Goal: Transaction & Acquisition: Purchase product/service

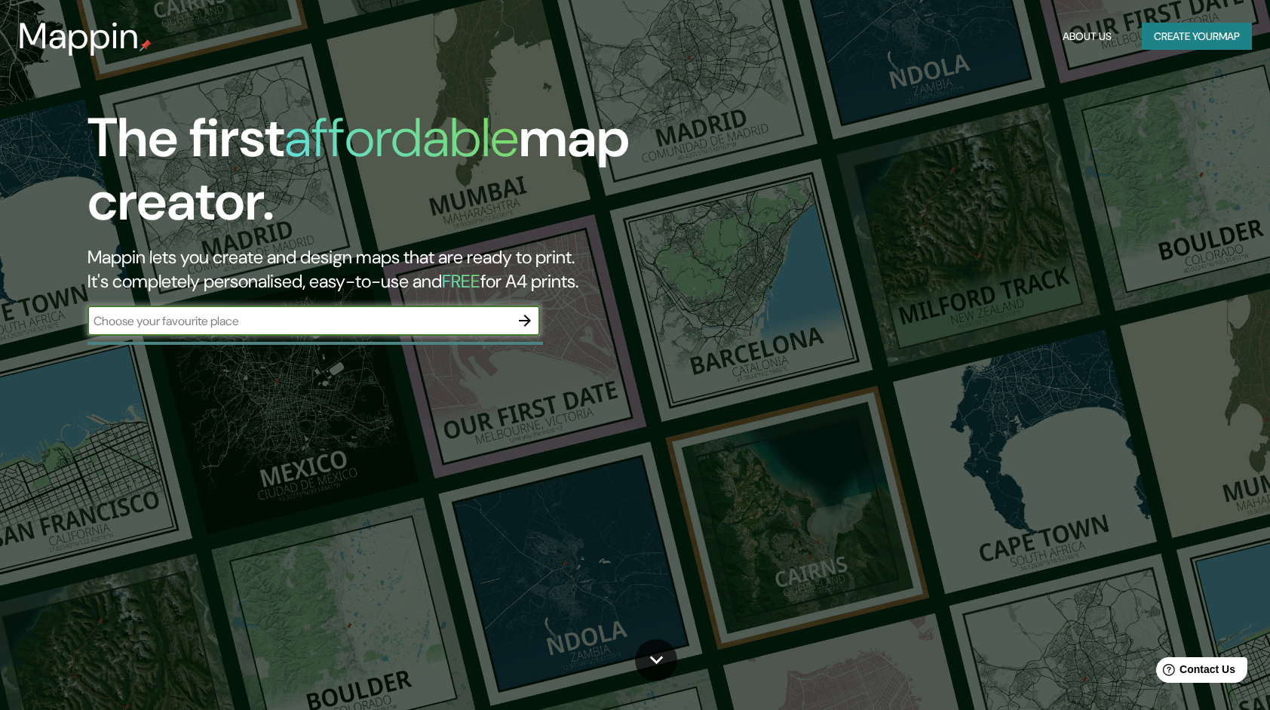
click at [285, 324] on input "text" at bounding box center [298, 320] width 422 height 17
type input "[GEOGRAPHIC_DATA]"
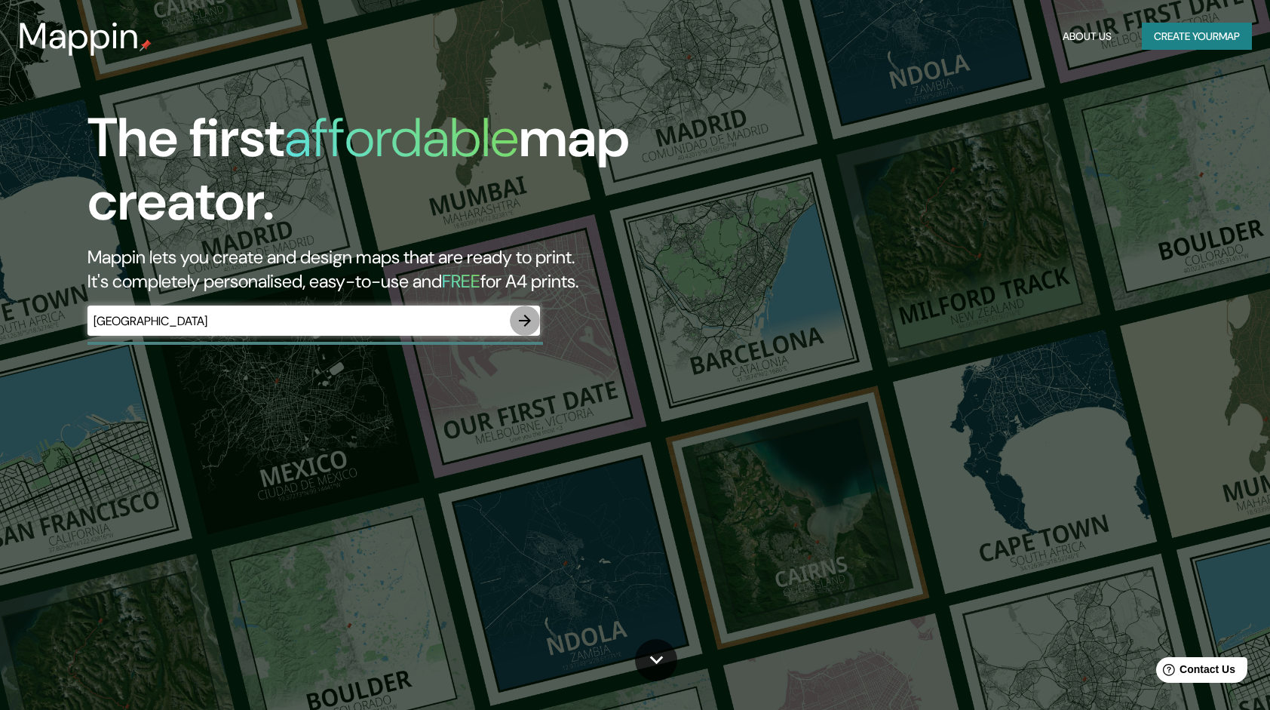
click at [522, 321] on icon "button" at bounding box center [525, 321] width 12 height 12
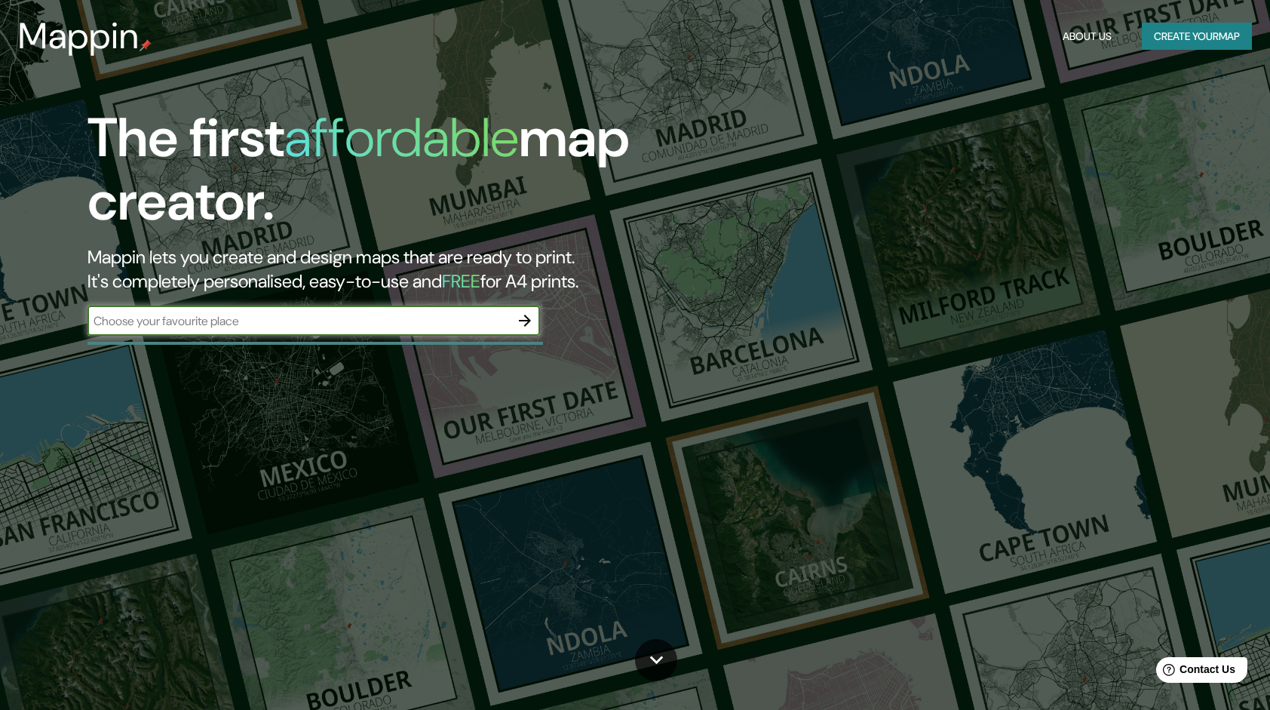
click at [422, 324] on input "text" at bounding box center [298, 320] width 422 height 17
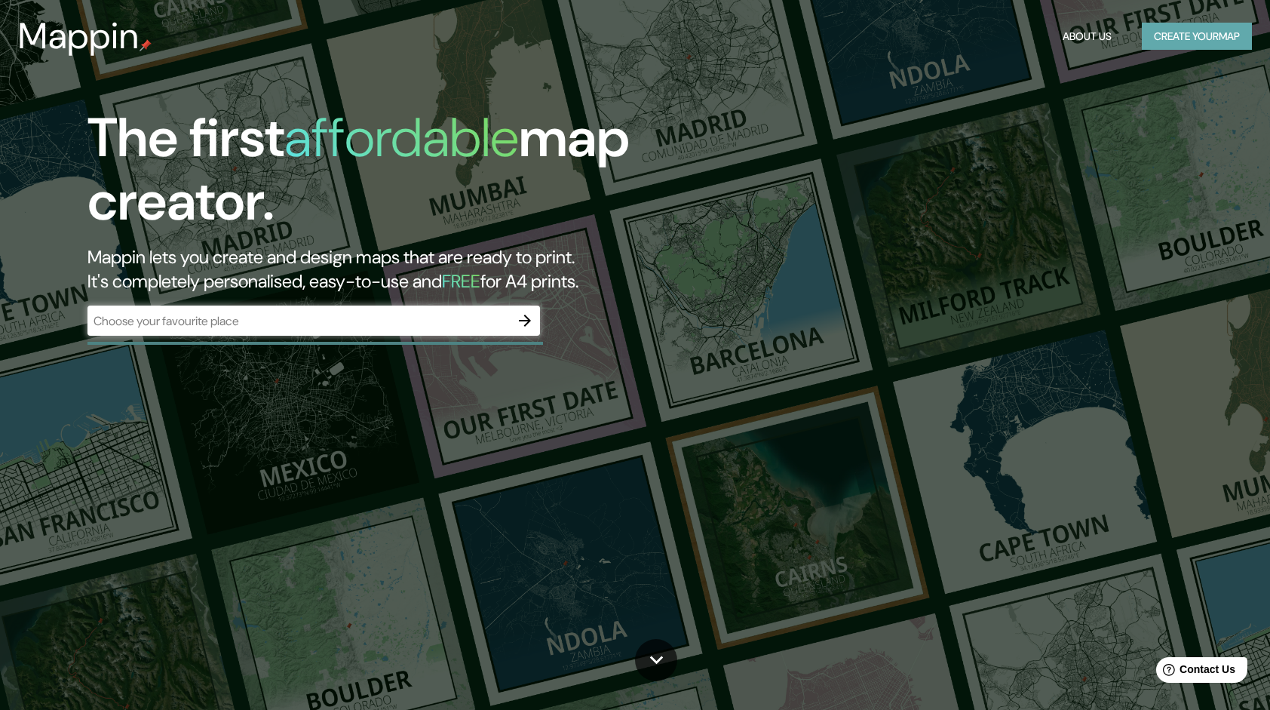
click at [1178, 27] on button "Create your map" at bounding box center [1197, 37] width 110 height 28
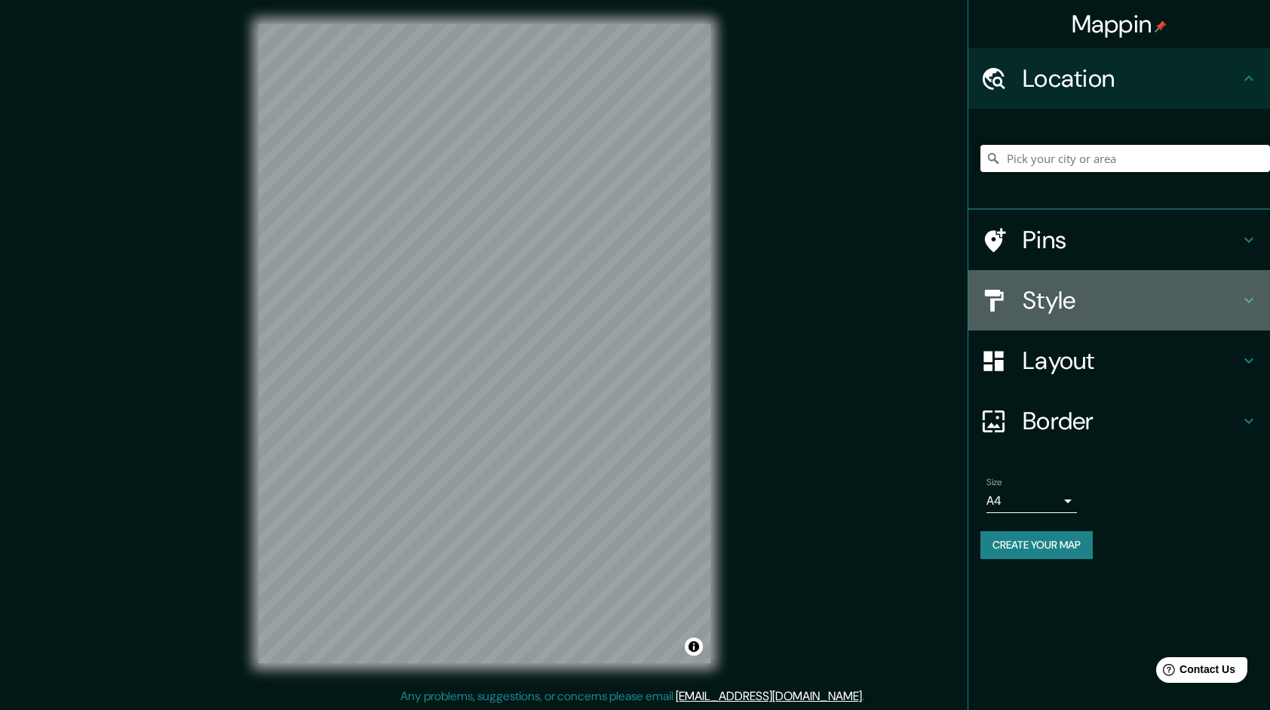
click at [1050, 296] on h4 "Style" at bounding box center [1131, 300] width 217 height 30
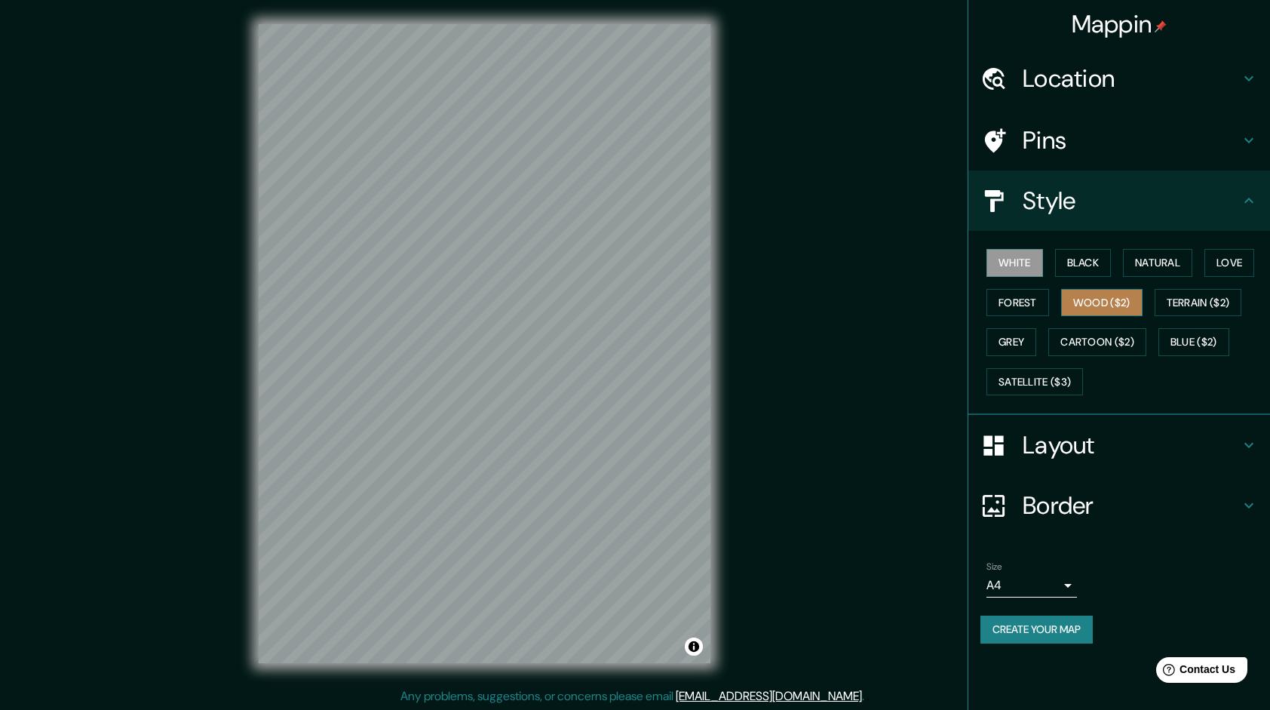
click at [1073, 297] on button "Wood ($2)" at bounding box center [1101, 303] width 81 height 28
click at [1150, 254] on button "Natural" at bounding box center [1157, 263] width 69 height 28
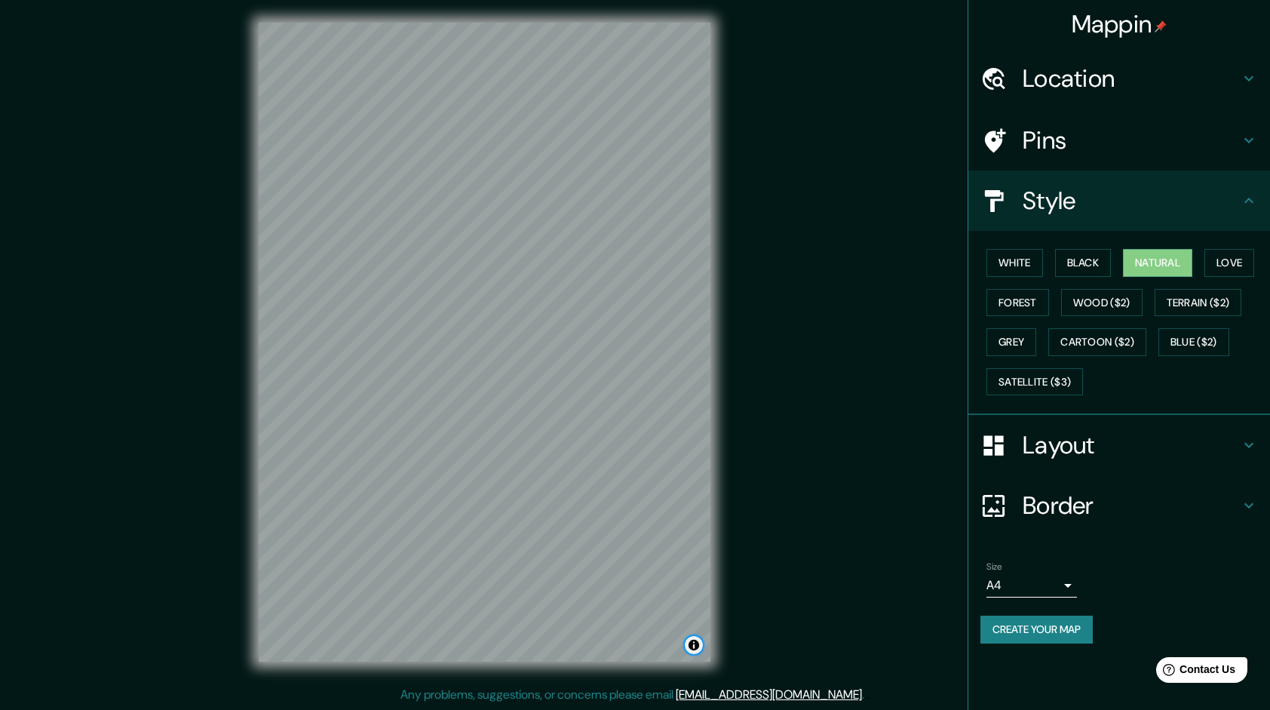
click at [692, 652] on button "Toggle attribution" at bounding box center [694, 645] width 18 height 18
click at [662, 643] on link "Improve this map" at bounding box center [643, 645] width 75 height 11
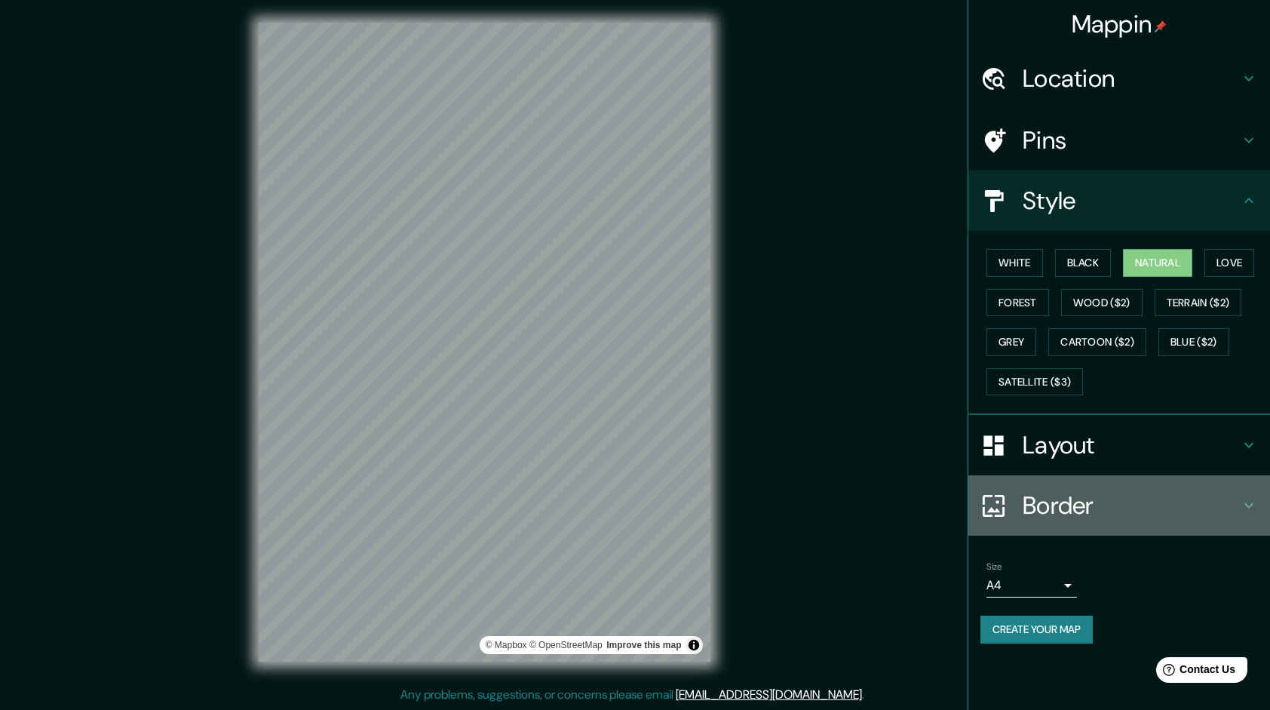
click at [1249, 496] on icon at bounding box center [1249, 505] width 18 height 18
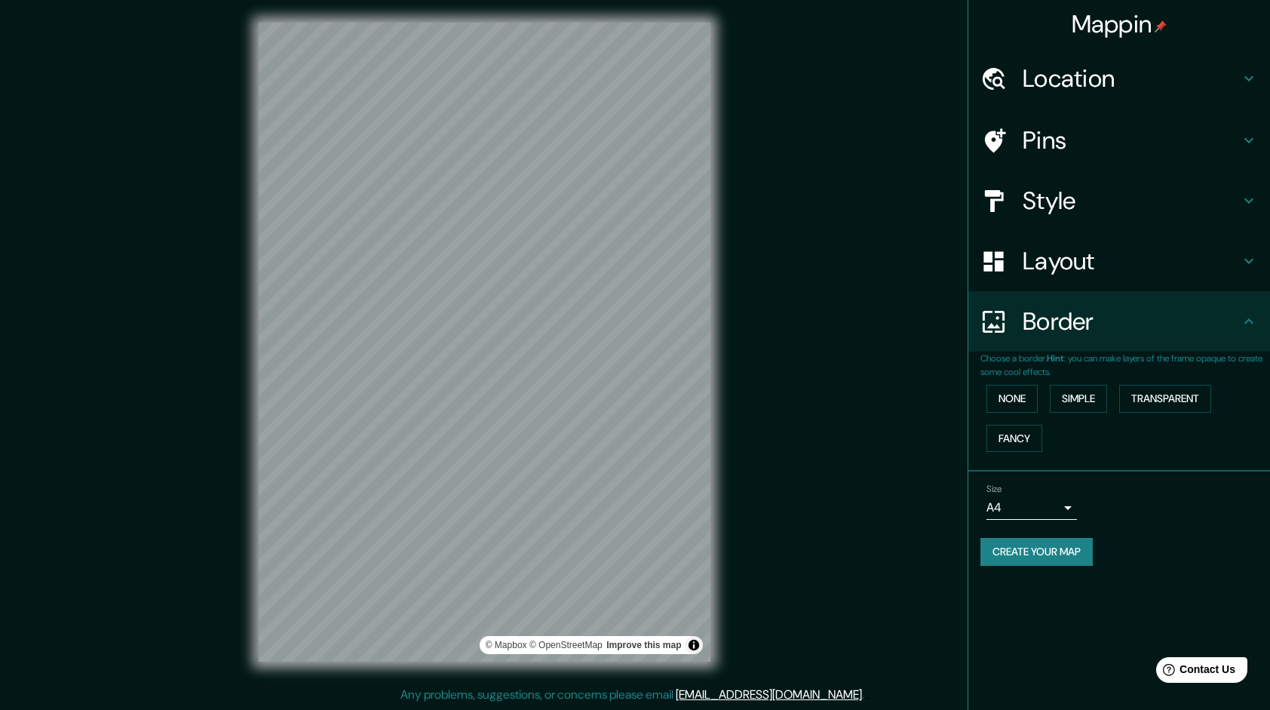
click at [1047, 268] on h4 "Layout" at bounding box center [1131, 261] width 217 height 30
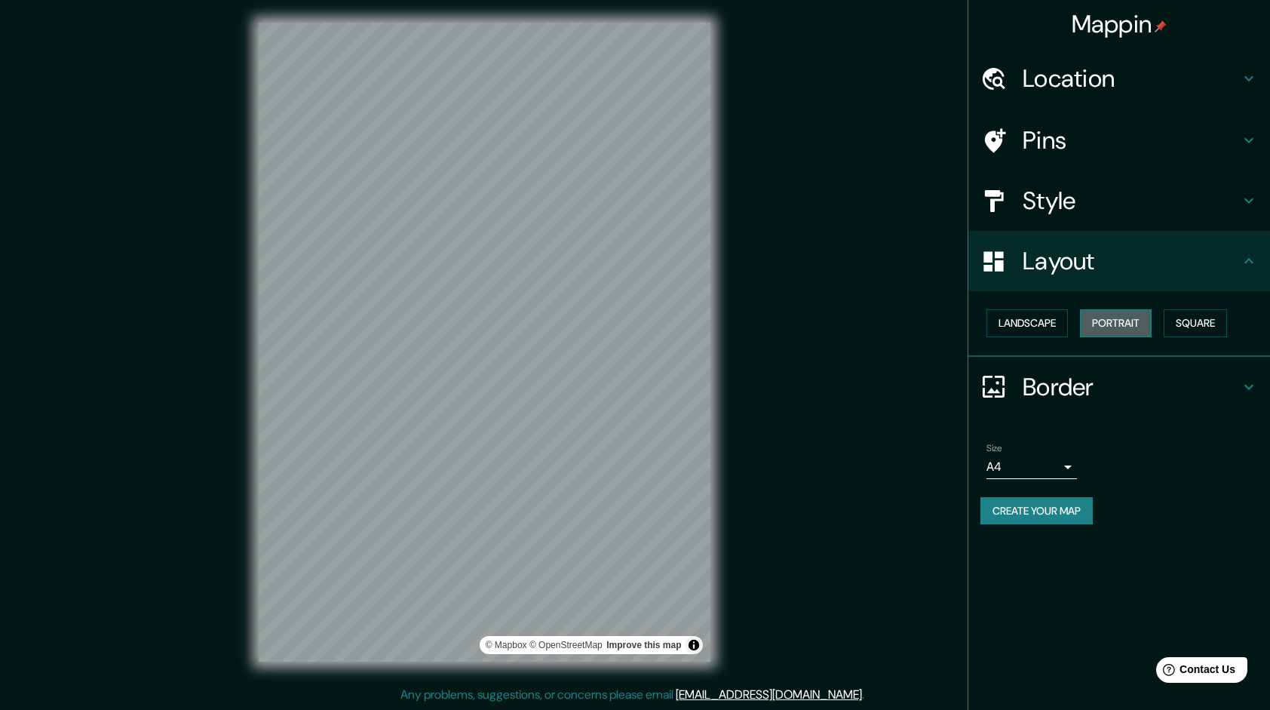
click at [1125, 324] on button "Portrait" at bounding box center [1116, 323] width 72 height 28
click at [1041, 323] on button "Landscape" at bounding box center [1027, 323] width 81 height 28
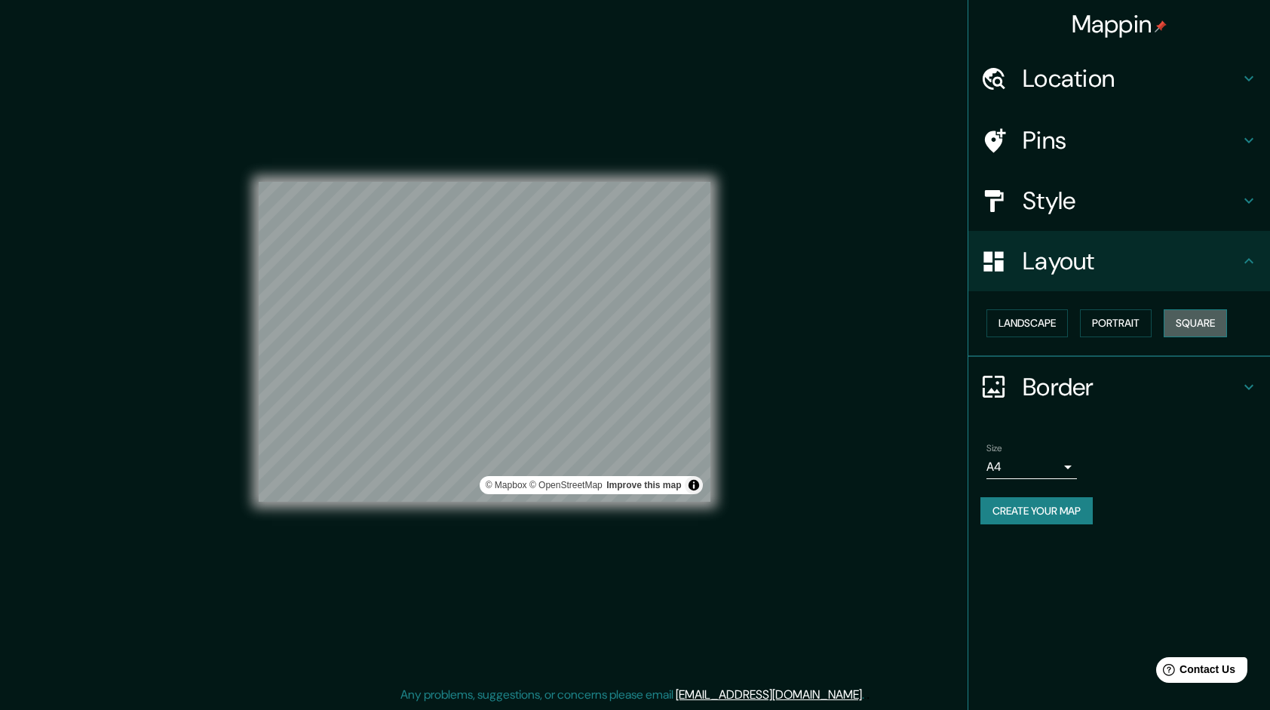
click at [1196, 323] on button "Square" at bounding box center [1195, 323] width 63 height 28
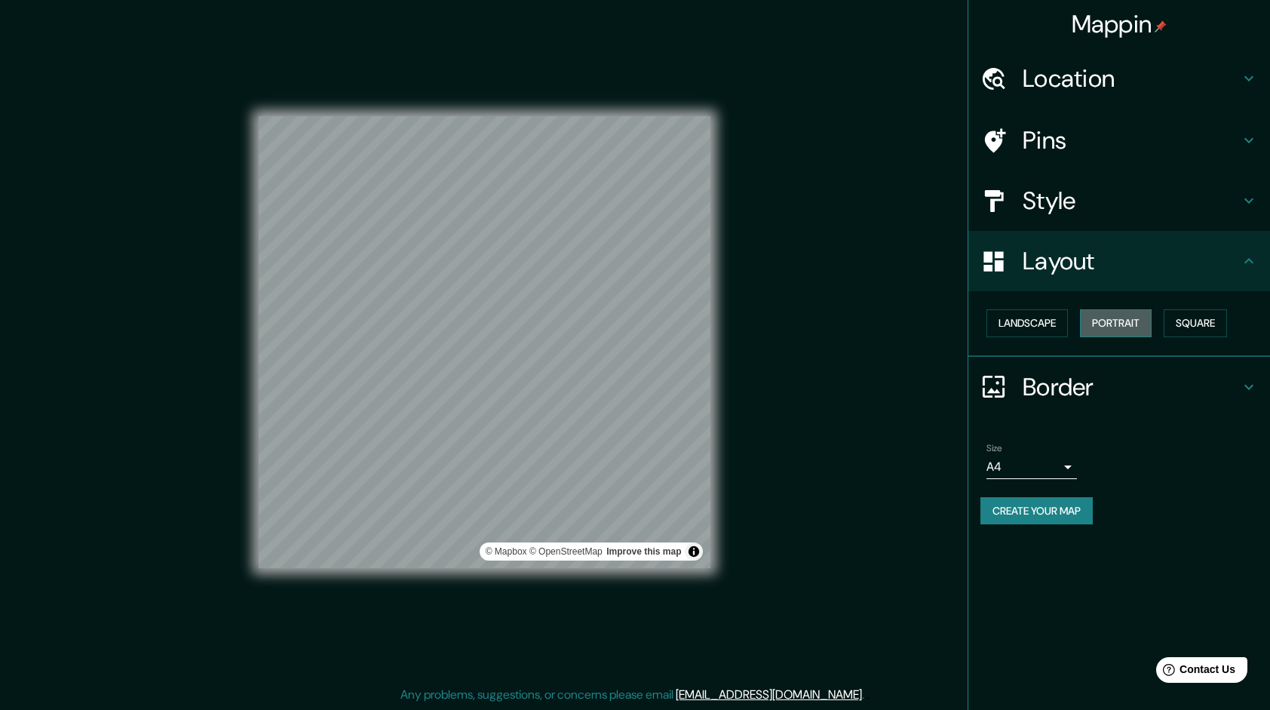
click at [1122, 322] on button "Portrait" at bounding box center [1116, 323] width 72 height 28
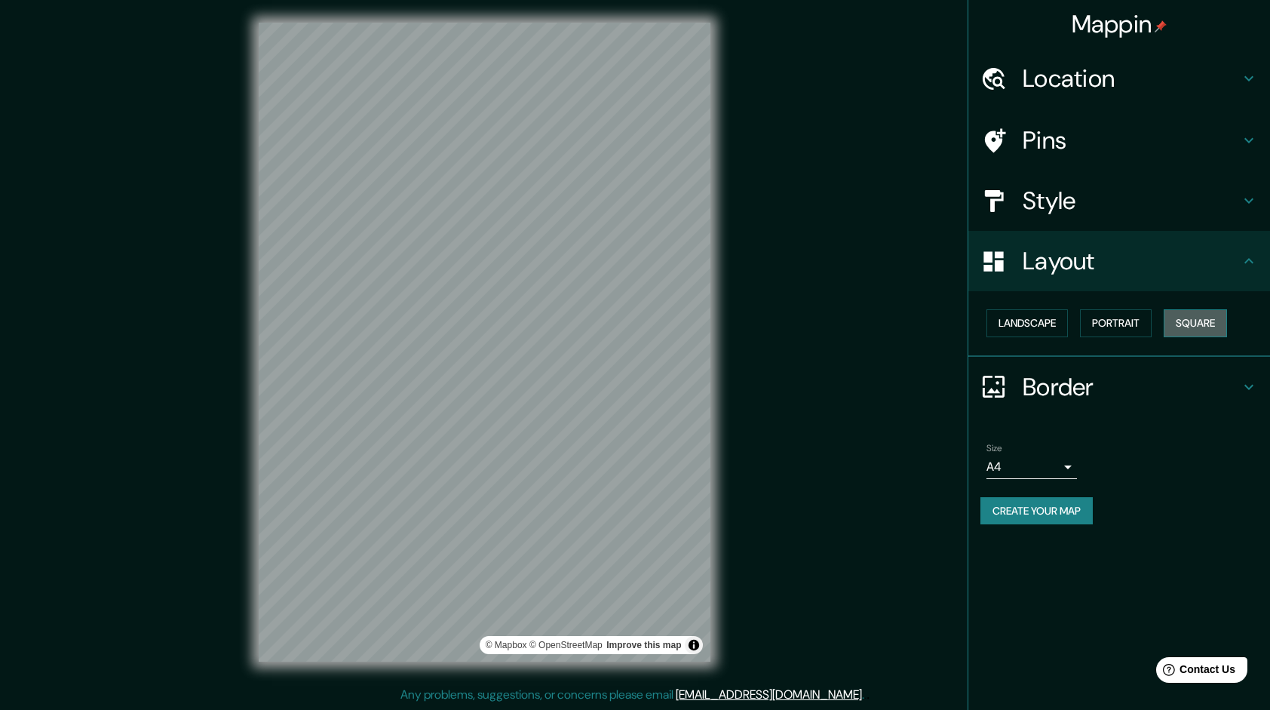
click at [1196, 321] on button "Square" at bounding box center [1195, 323] width 63 height 28
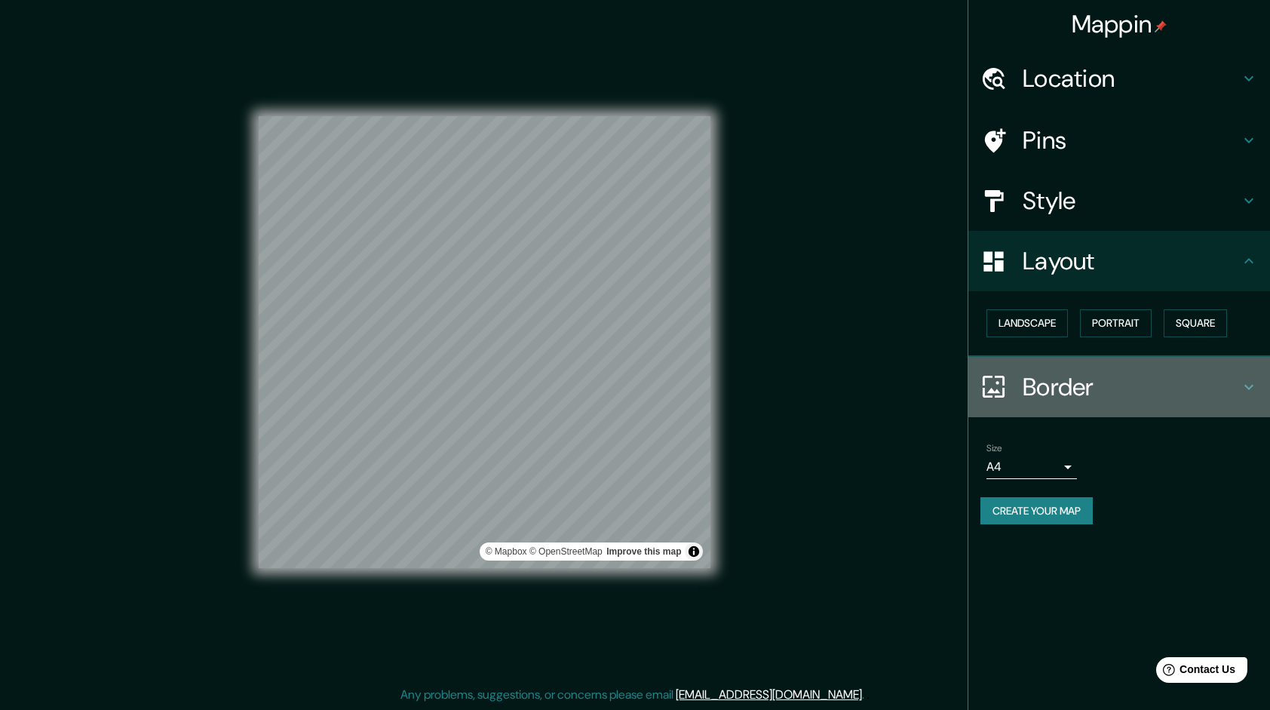
click at [1029, 382] on h4 "Border" at bounding box center [1131, 387] width 217 height 30
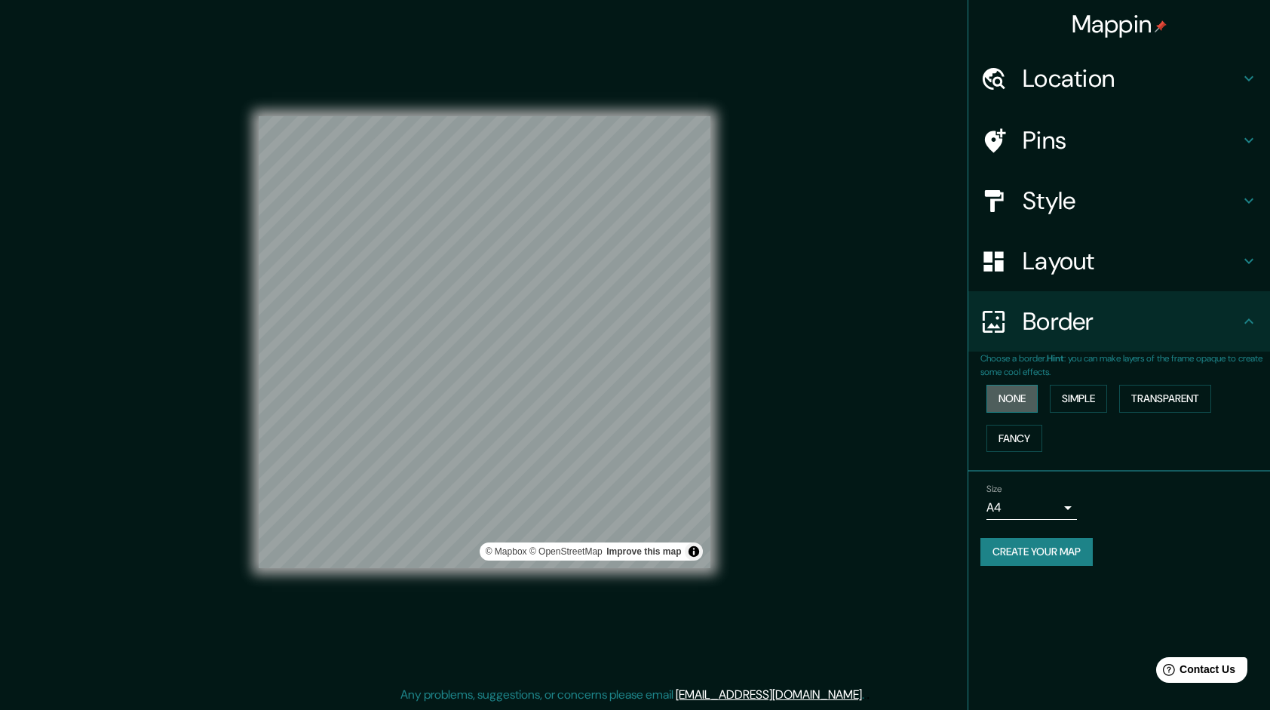
click at [1011, 393] on button "None" at bounding box center [1012, 399] width 51 height 28
click at [1067, 391] on button "Simple" at bounding box center [1078, 399] width 57 height 28
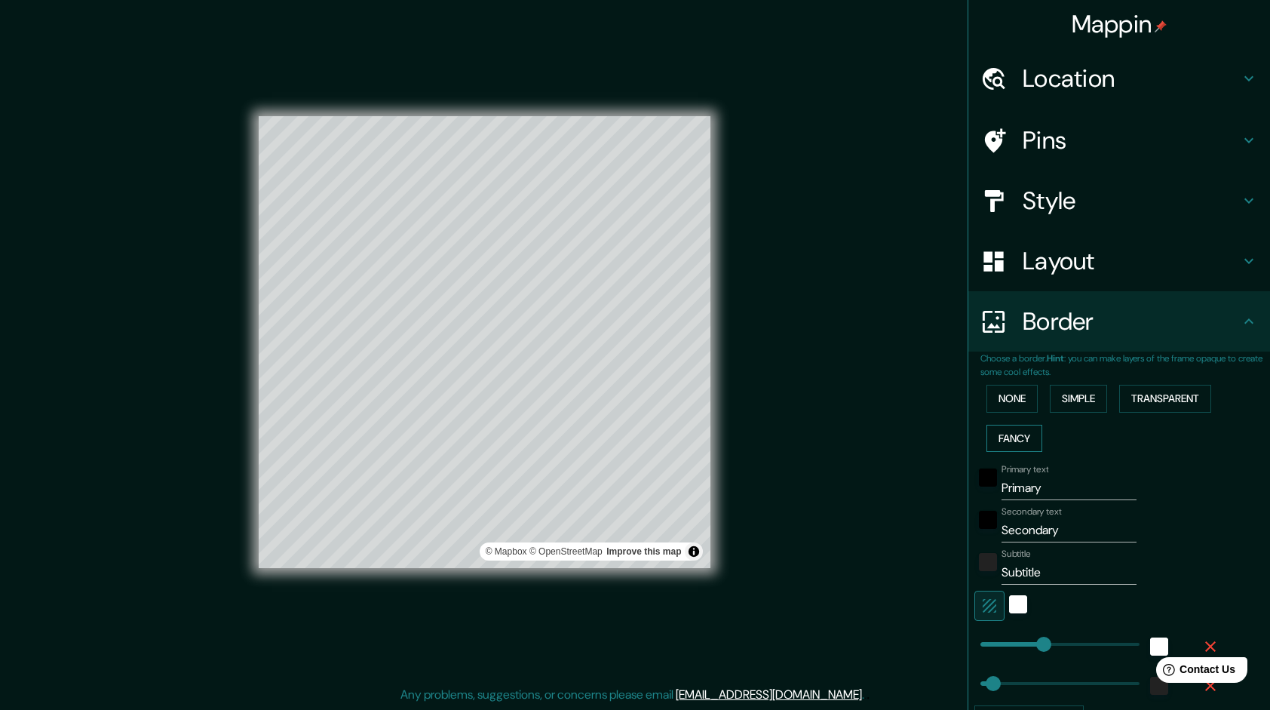
click at [1011, 436] on button "Fancy" at bounding box center [1015, 439] width 56 height 28
click at [1002, 391] on button "None" at bounding box center [1012, 399] width 51 height 28
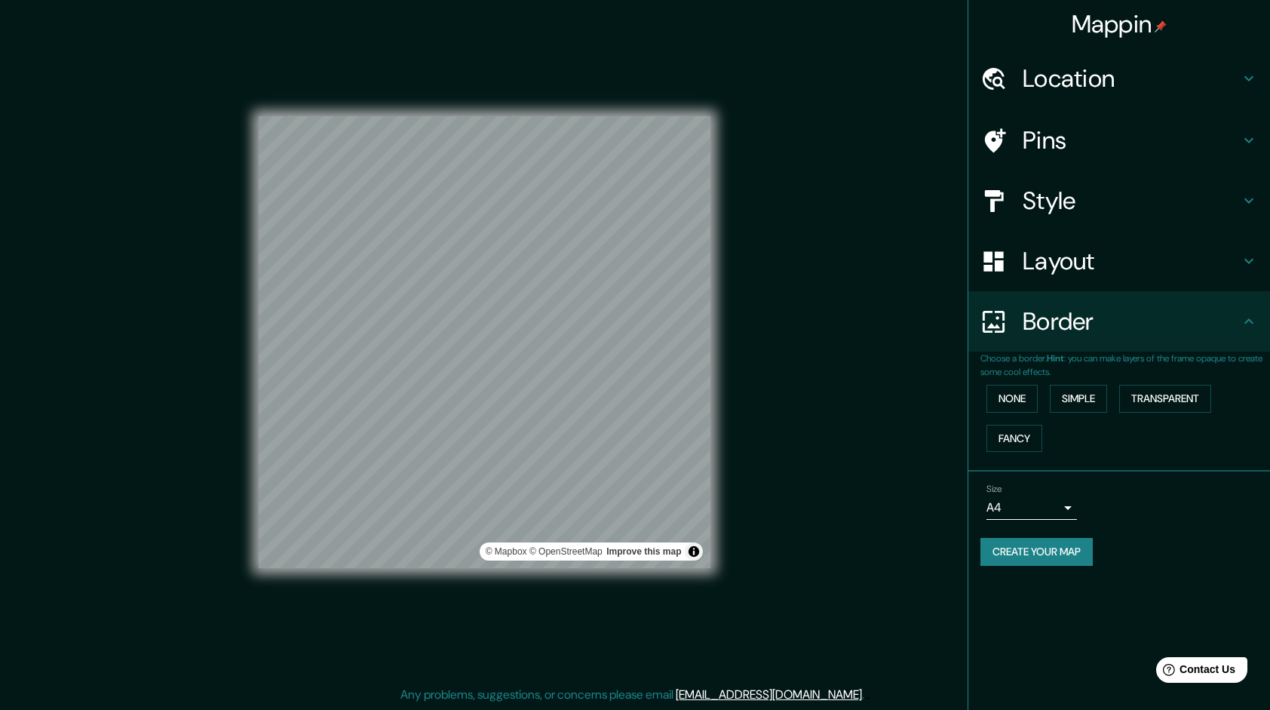
click at [999, 210] on icon at bounding box center [994, 201] width 26 height 26
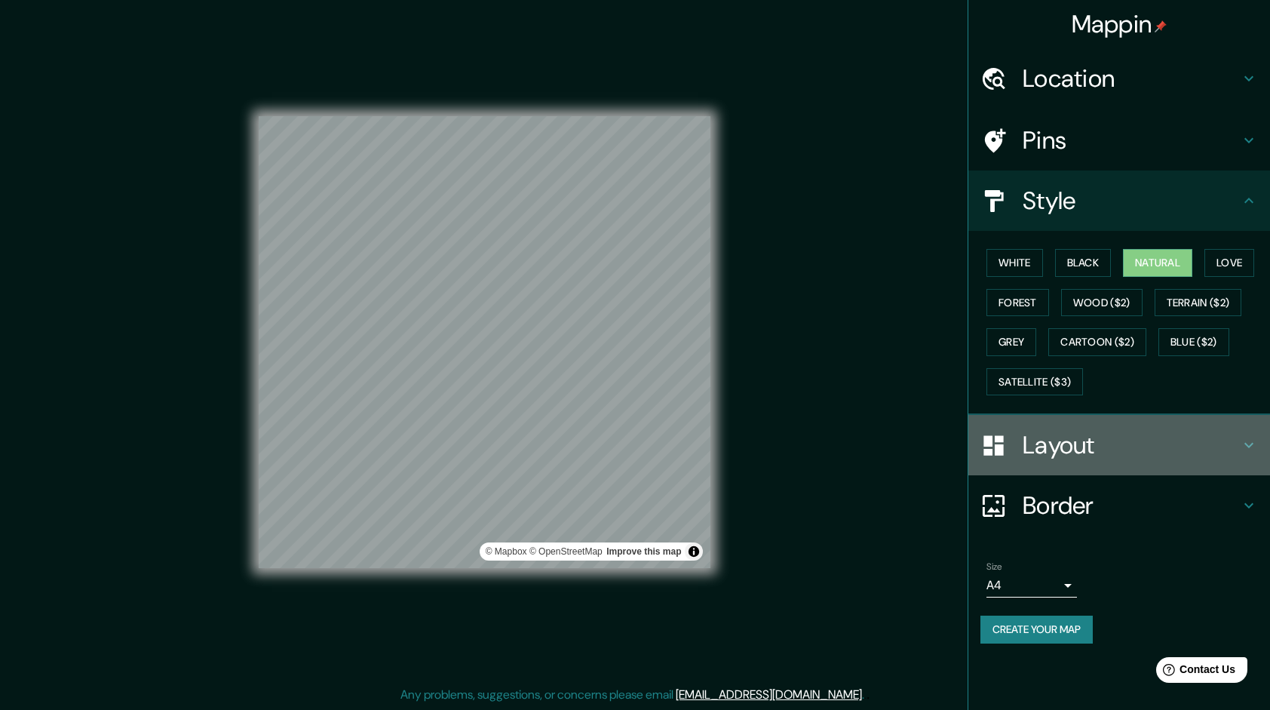
click at [994, 436] on icon at bounding box center [994, 445] width 26 height 26
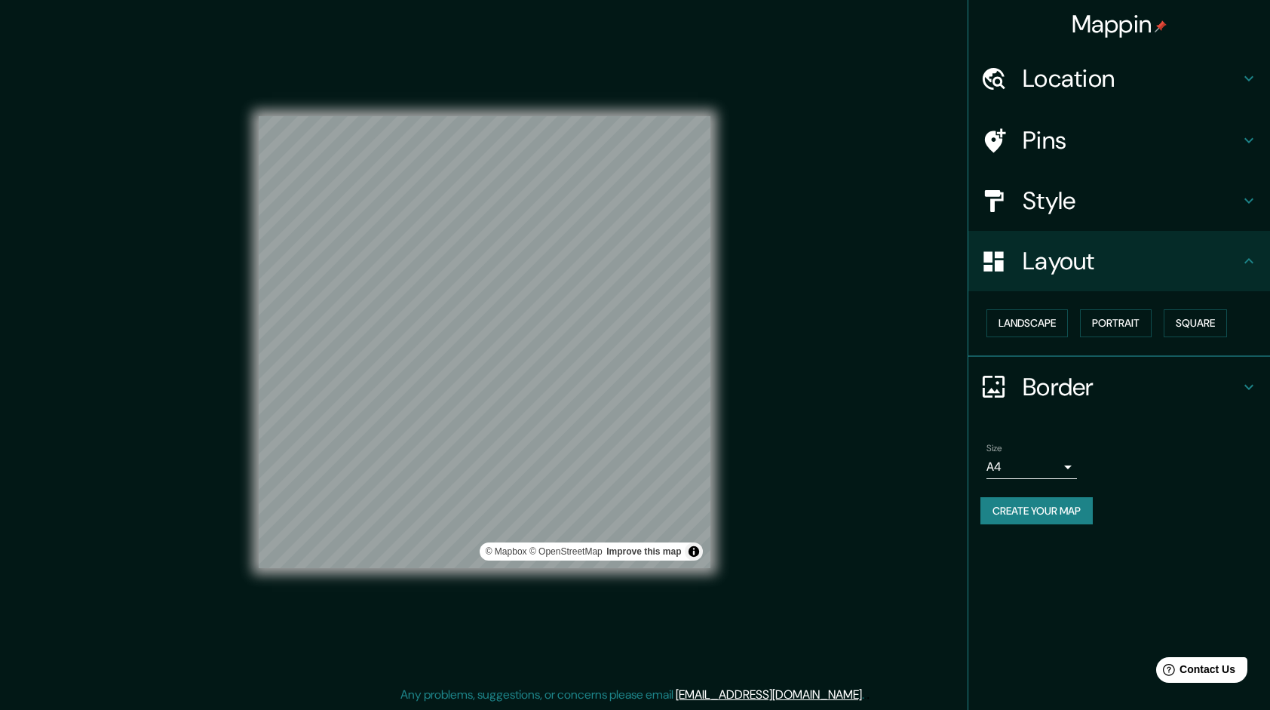
click at [1012, 376] on div at bounding box center [1002, 386] width 42 height 26
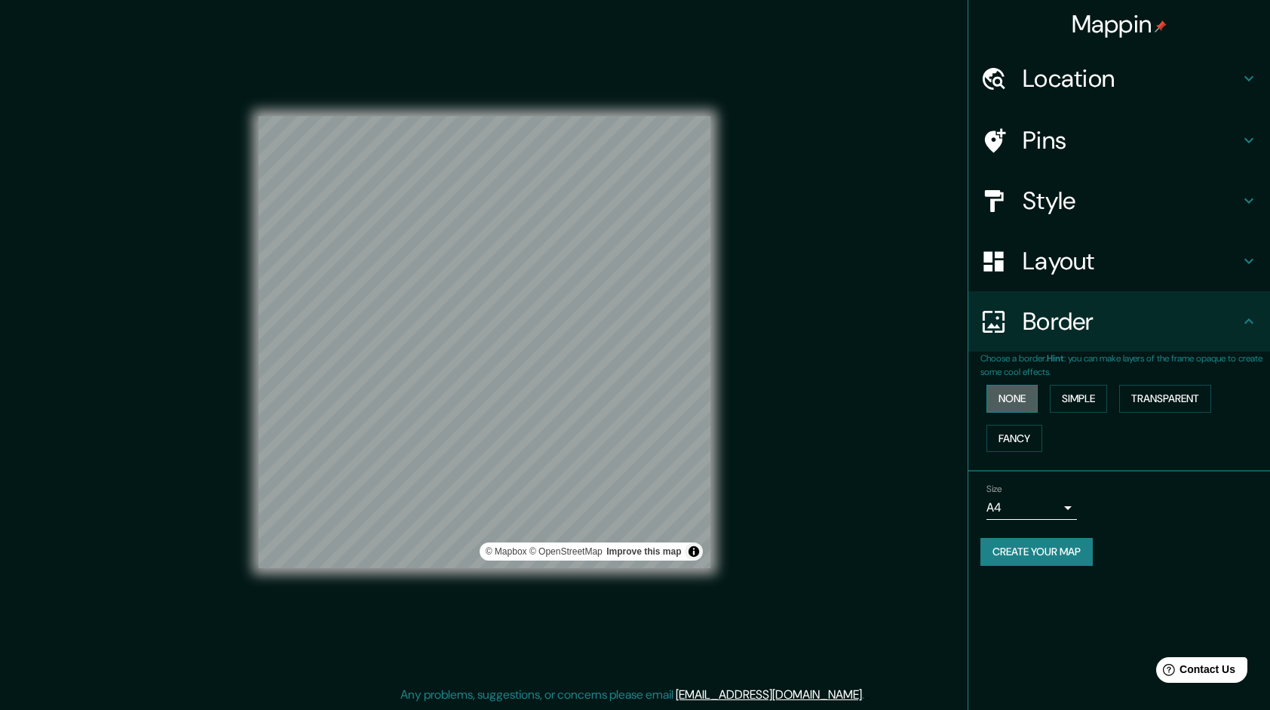
click at [1009, 398] on button "None" at bounding box center [1012, 399] width 51 height 28
click at [1079, 389] on button "Simple" at bounding box center [1078, 399] width 57 height 28
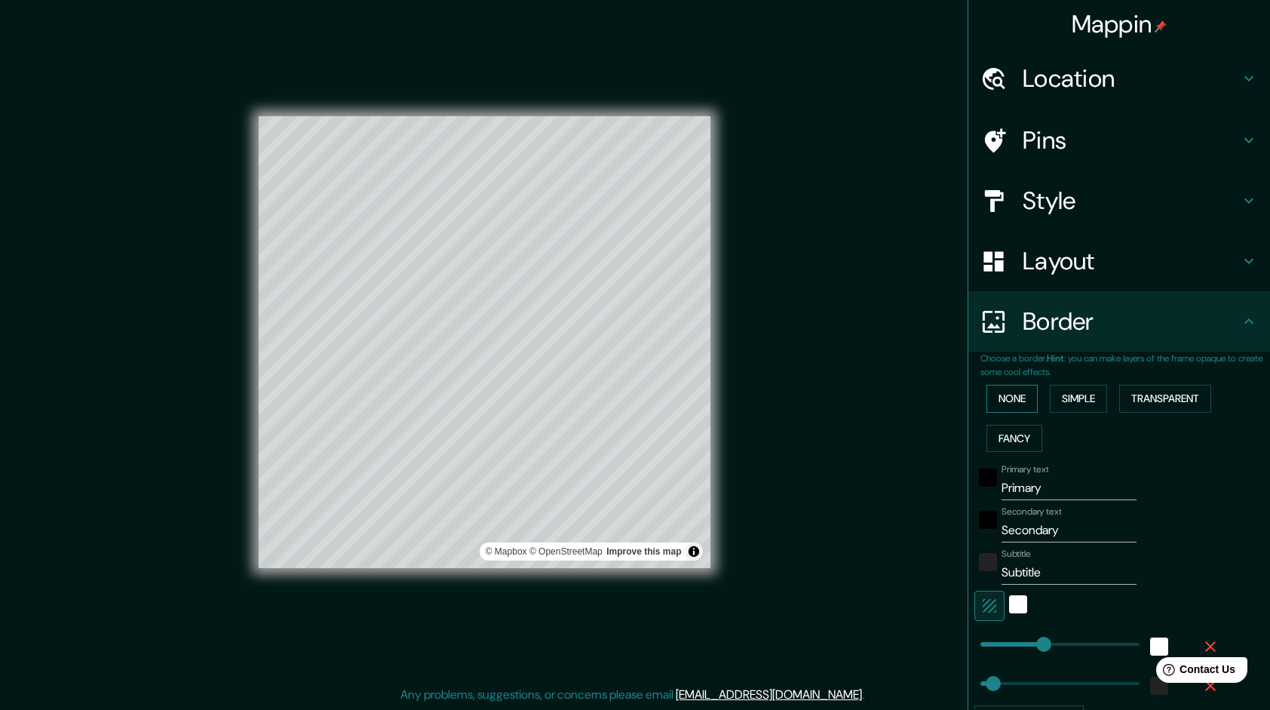
click at [1006, 398] on button "None" at bounding box center [1012, 399] width 51 height 28
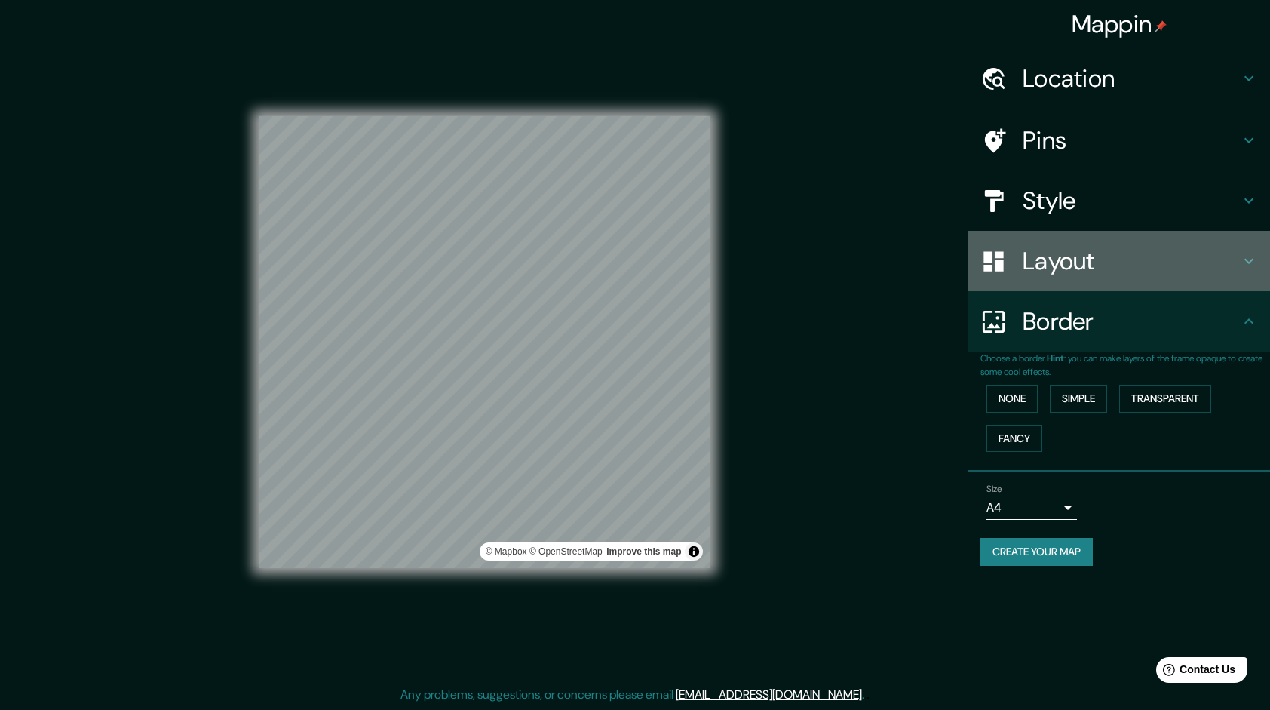
click at [1036, 262] on h4 "Layout" at bounding box center [1131, 261] width 217 height 30
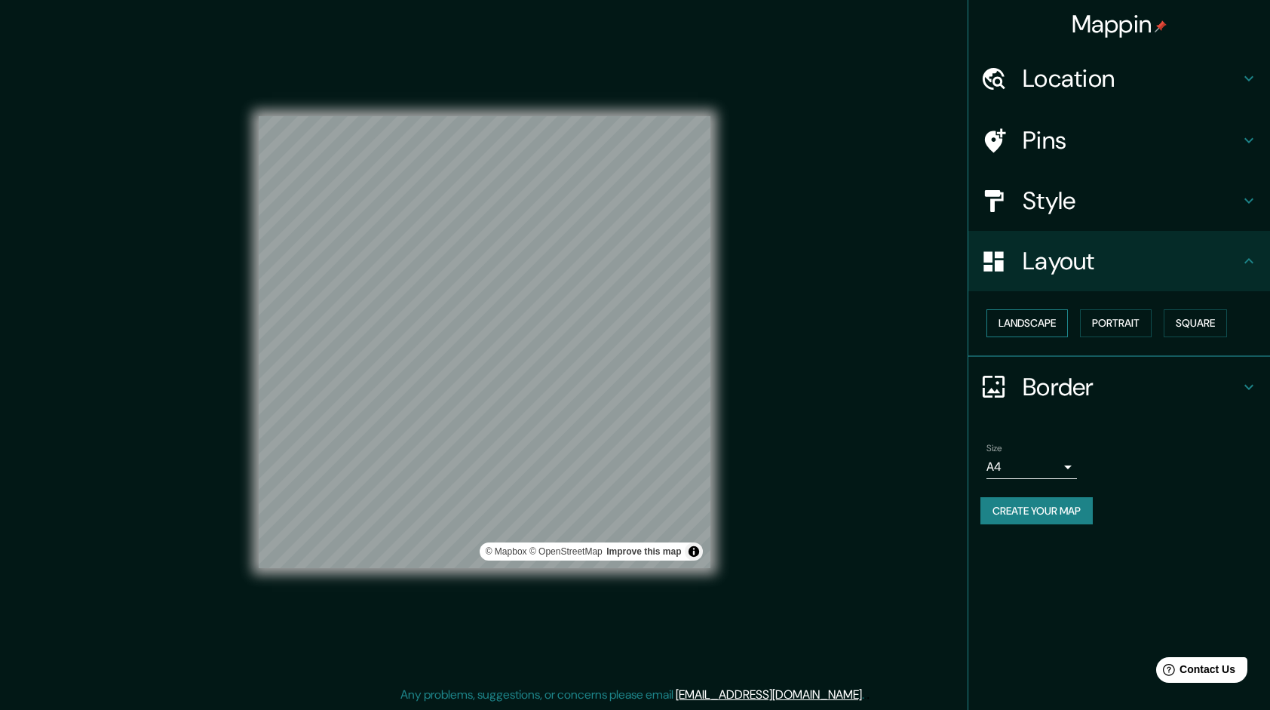
click at [1015, 324] on button "Landscape" at bounding box center [1027, 323] width 81 height 28
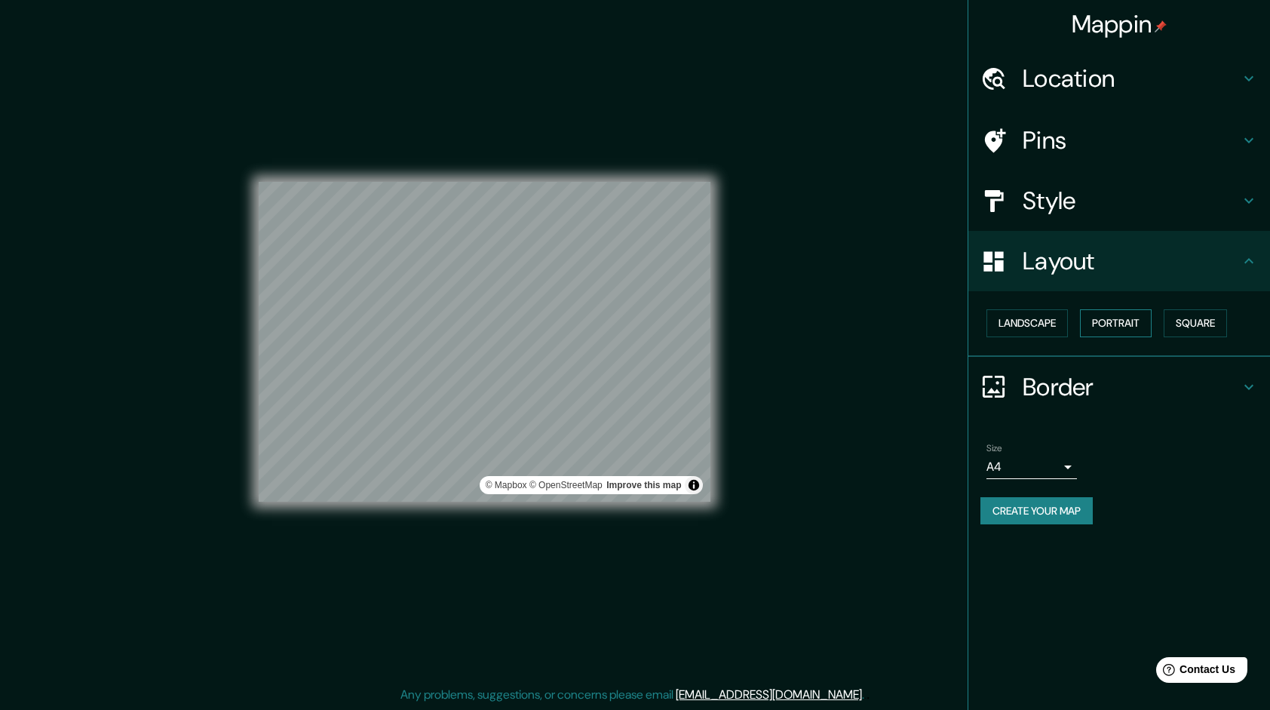
click at [1094, 318] on button "Portrait" at bounding box center [1116, 323] width 72 height 28
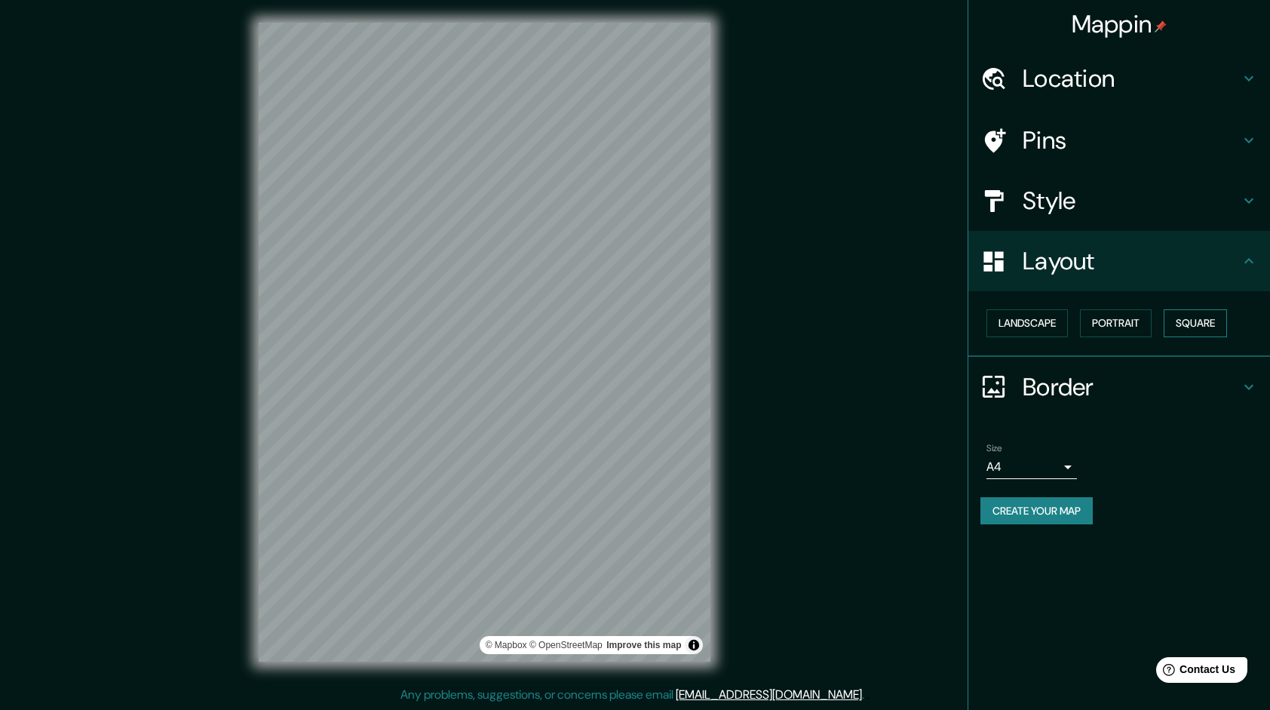
click at [1194, 318] on button "Square" at bounding box center [1195, 323] width 63 height 28
